Goal: Navigation & Orientation: Understand site structure

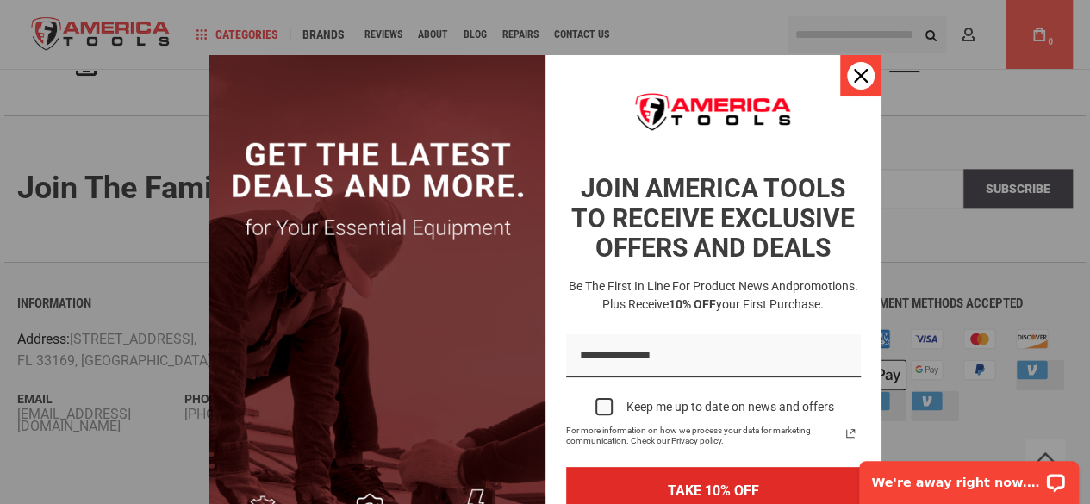
scroll to position [4257, 0]
click at [860, 75] on icon "close icon" at bounding box center [861, 76] width 14 height 14
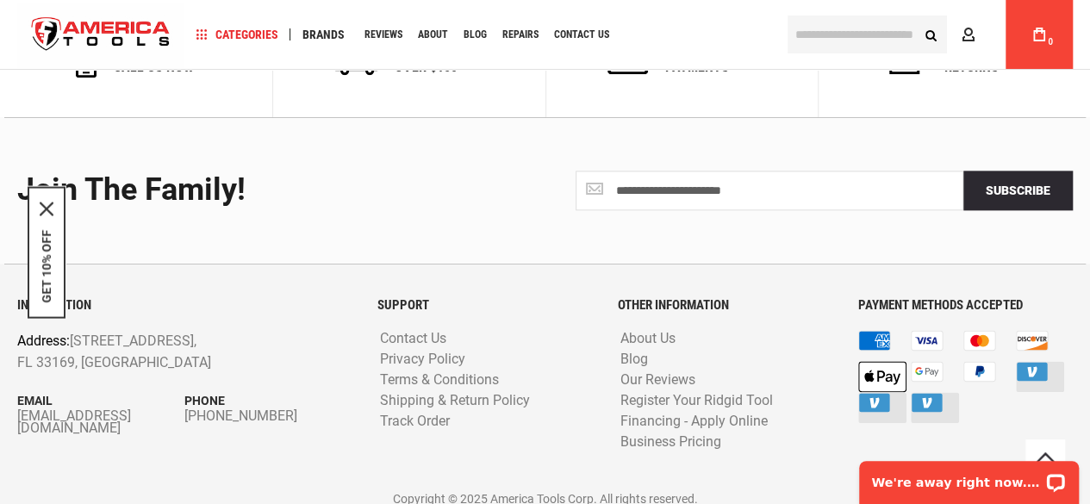
drag, startPoint x: 14, startPoint y: 409, endPoint x: 205, endPoint y: 458, distance: 197.3
click at [205, 458] on div "INFORMATION Address: [STREET_ADDRESS] Email [EMAIL_ADDRESS][DOMAIN_NAME] Phone …" at bounding box center [184, 389] width 360 height 183
drag, startPoint x: 205, startPoint y: 458, endPoint x: 137, endPoint y: 445, distance: 69.3
click at [137, 445] on div "INFORMATION Address: [STREET_ADDRESS] Email [EMAIL_ADDRESS][DOMAIN_NAME] Phone …" at bounding box center [184, 389] width 360 height 183
drag, startPoint x: 172, startPoint y: 415, endPoint x: 169, endPoint y: 407, distance: 9.3
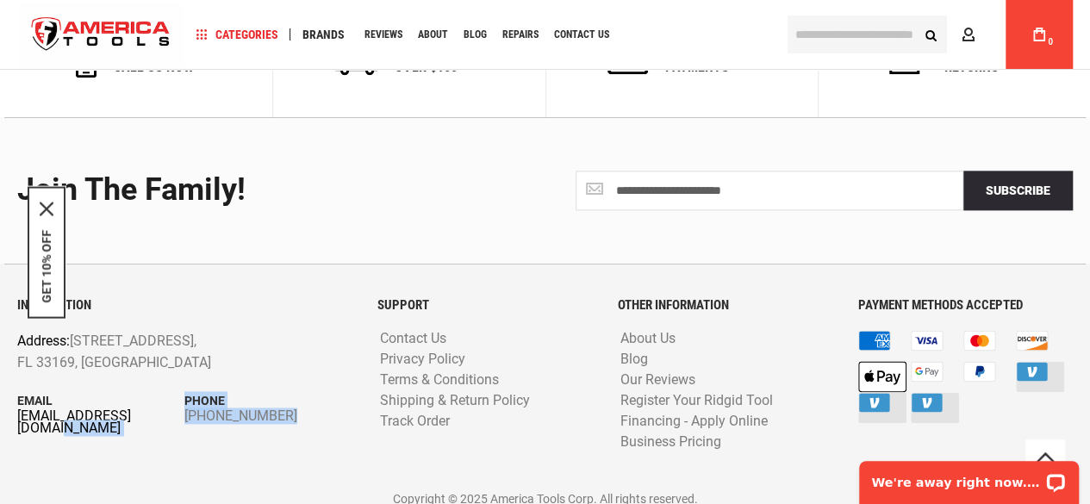
click at [169, 407] on div "INFORMATION Address: [STREET_ADDRESS] Email [EMAIL_ADDRESS][DOMAIN_NAME] Phone …" at bounding box center [184, 389] width 360 height 183
click at [169, 410] on link "[EMAIL_ADDRESS][DOMAIN_NAME]" at bounding box center [100, 422] width 167 height 24
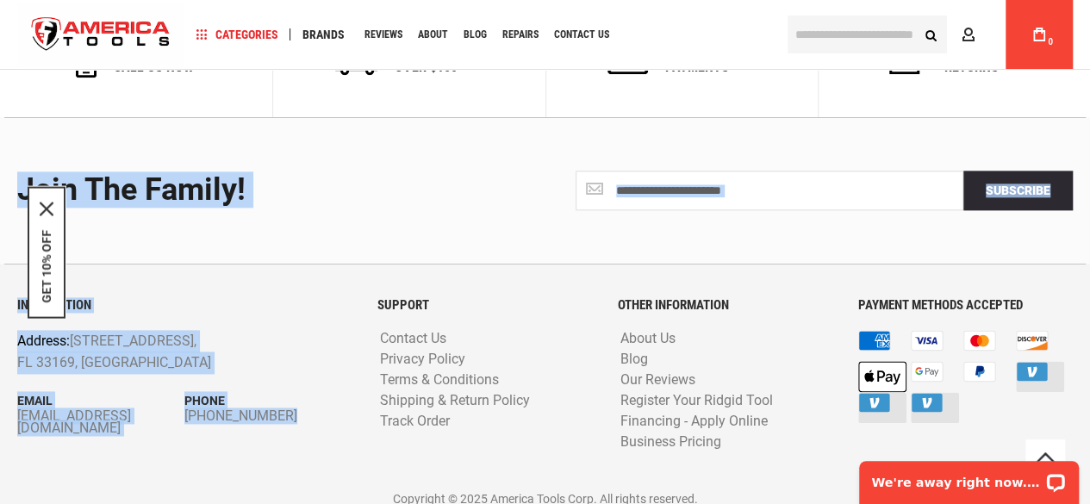
drag, startPoint x: 1, startPoint y: 411, endPoint x: 138, endPoint y: 462, distance: 146.1
click at [138, 462] on div "**********" at bounding box center [545, 317] width 1090 height 400
click at [138, 462] on div "INFORMATION Address: [STREET_ADDRESS] Email [EMAIL_ADDRESS][DOMAIN_NAME] Phone …" at bounding box center [184, 389] width 360 height 183
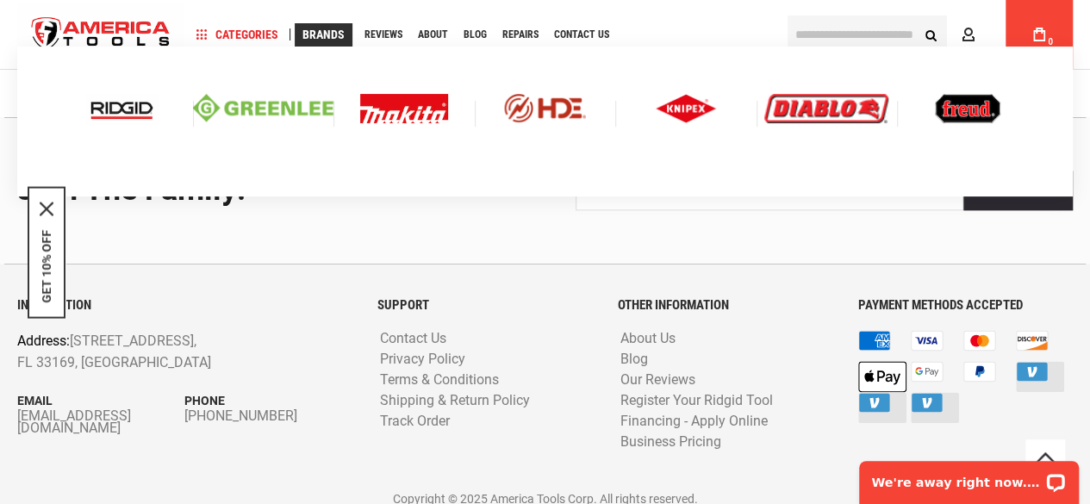
click at [327, 35] on span "Brands" at bounding box center [323, 34] width 42 height 12
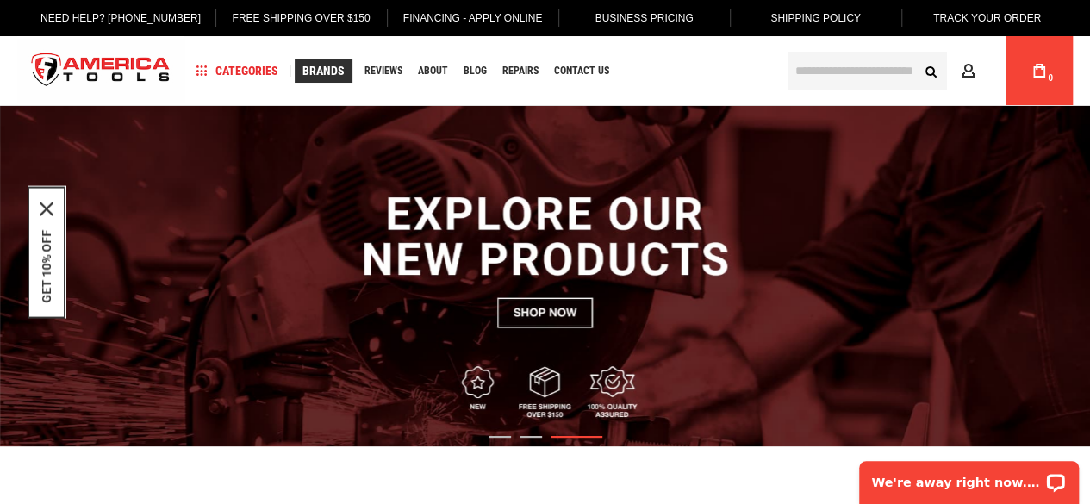
click at [327, 35] on div "Language English Español Need Help? [PHONE_NUMBER] Free Shipping Over $150 Fina…" at bounding box center [545, 52] width 1056 height 105
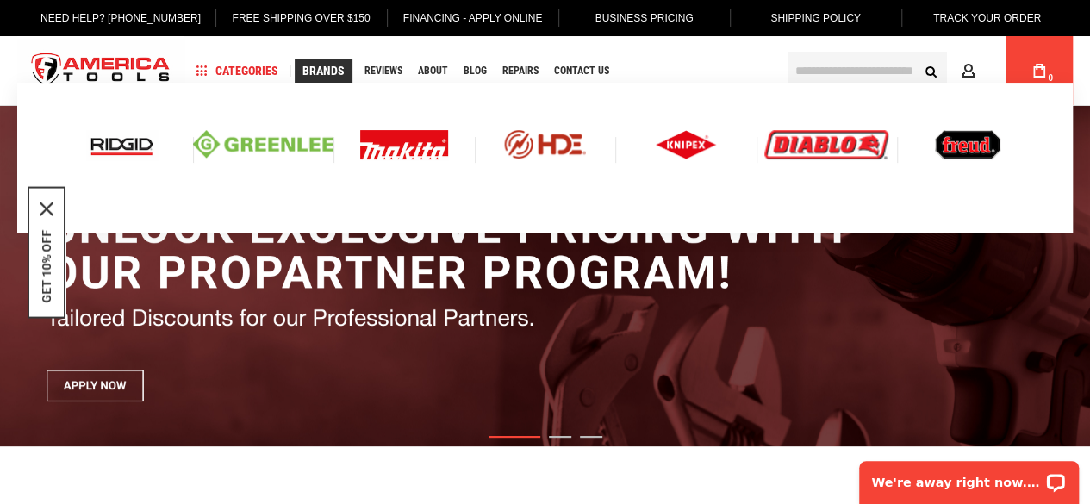
click at [317, 72] on span "Brands" at bounding box center [323, 71] width 42 height 12
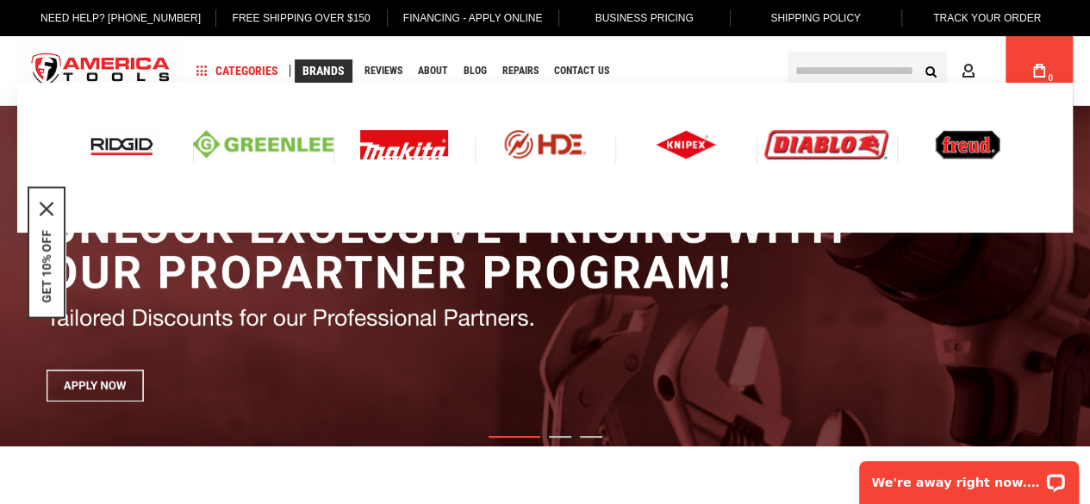
click at [317, 72] on span "Brands" at bounding box center [323, 71] width 42 height 12
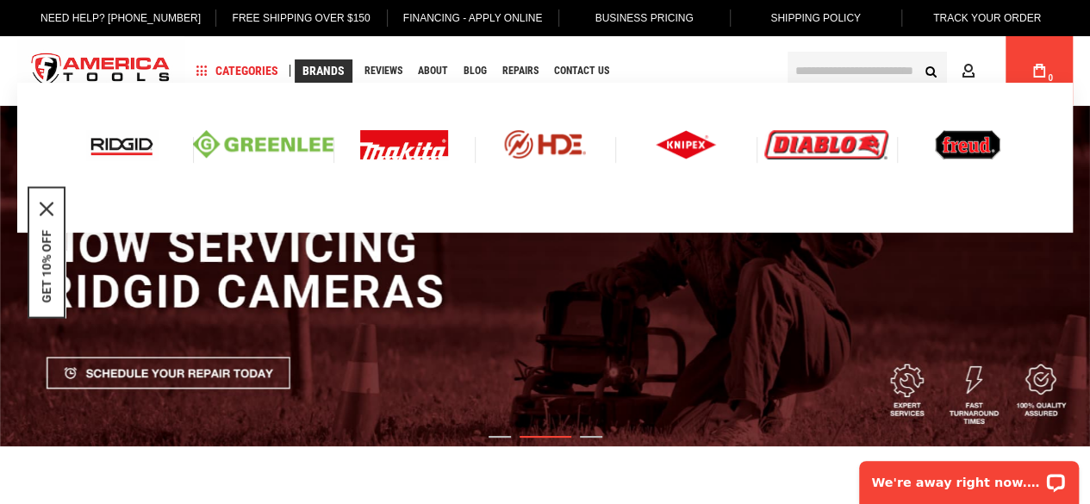
click at [317, 72] on span "Brands" at bounding box center [323, 71] width 42 height 12
